Goal: Task Accomplishment & Management: Manage account settings

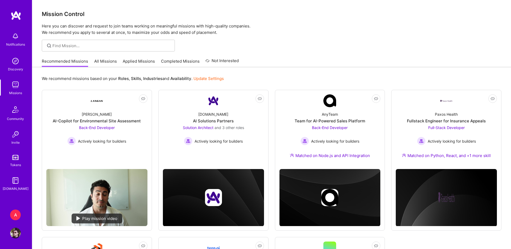
click at [18, 215] on div "A" at bounding box center [15, 214] width 11 height 11
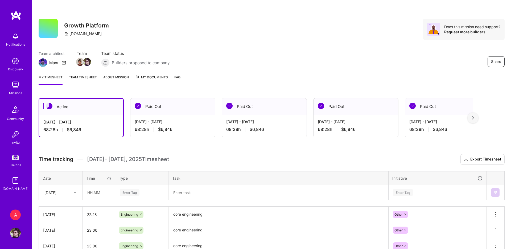
click at [18, 235] on img at bounding box center [15, 232] width 11 height 11
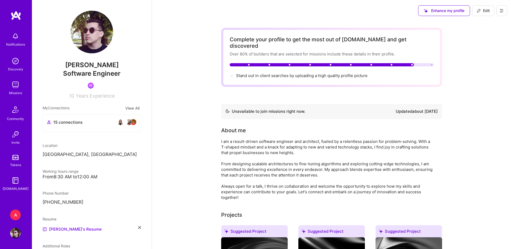
click at [503, 15] on button at bounding box center [501, 10] width 11 height 11
click at [482, 46] on button "Log Out" at bounding box center [487, 50] width 40 height 14
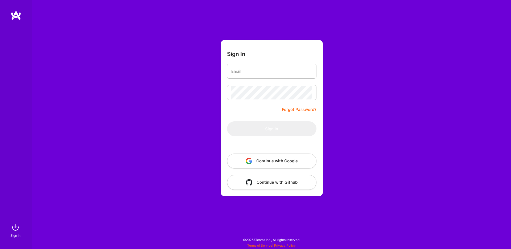
click at [287, 171] on form "Sign In Forgot Password? Sign In Continue with Google Continue with Github" at bounding box center [272, 118] width 102 height 156
click at [291, 160] on button "Continue with Google" at bounding box center [271, 160] width 89 height 15
